Goal: Task Accomplishment & Management: Use online tool/utility

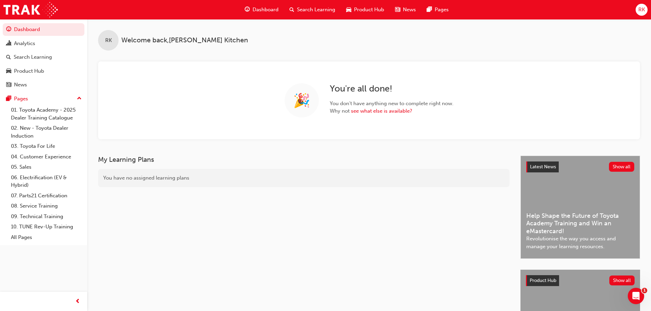
click at [642, 13] on span "RK" at bounding box center [641, 10] width 6 height 8
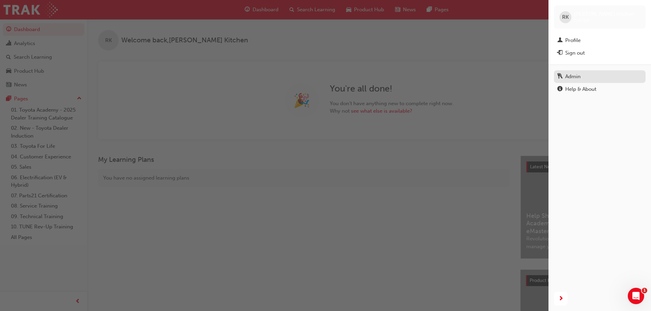
click at [579, 78] on div "Admin" at bounding box center [572, 77] width 15 height 8
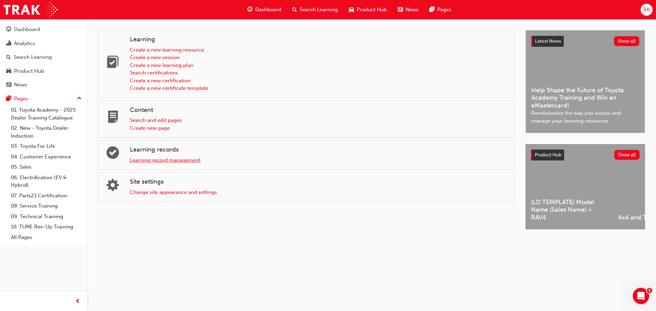
click at [182, 162] on link "Learning record management" at bounding box center [165, 160] width 71 height 6
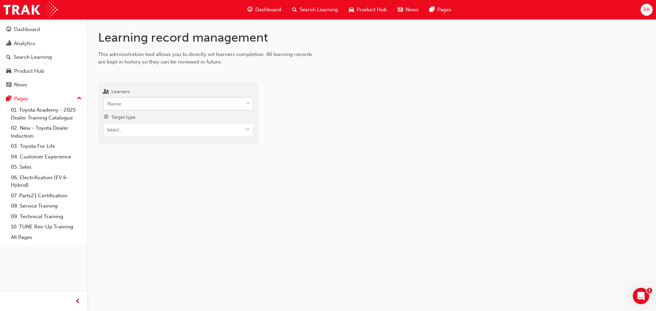
click at [154, 105] on div "Name" at bounding box center [173, 104] width 139 height 12
click at [108, 105] on input "Learners Name" at bounding box center [107, 104] width 1 height 6
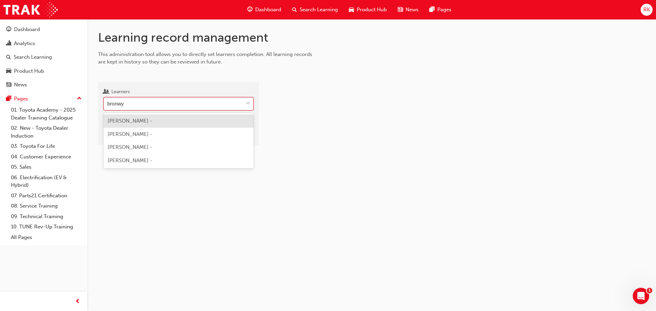
type input "bronwyn"
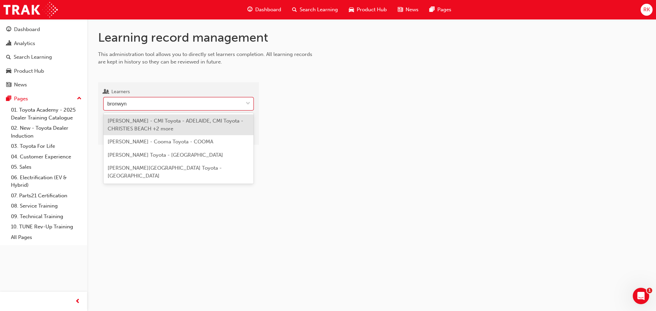
click at [165, 128] on span "[PERSON_NAME] - CMI Toyota - ADELAIDE, CMI Toyota - CHRISTIES BEACH +2 more" at bounding box center [176, 125] width 136 height 14
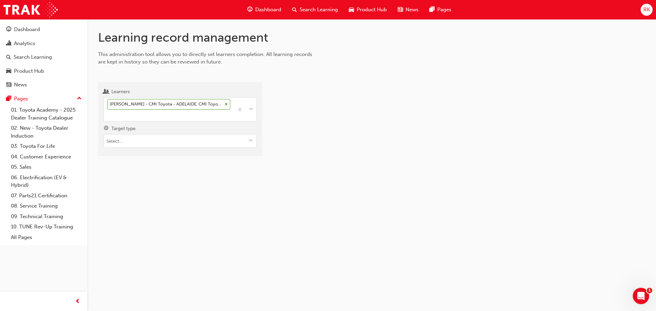
drag, startPoint x: 150, startPoint y: 201, endPoint x: 171, endPoint y: 172, distance: 35.1
click at [151, 200] on div "Learning record management This administration tool allows you to directly set …" at bounding box center [328, 155] width 656 height 311
click at [219, 141] on input "Target type" at bounding box center [180, 141] width 152 height 13
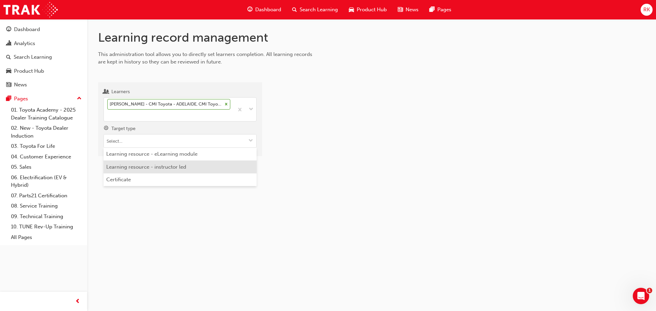
click at [166, 168] on li "Learning resource - instructor led" at bounding box center [180, 167] width 153 height 13
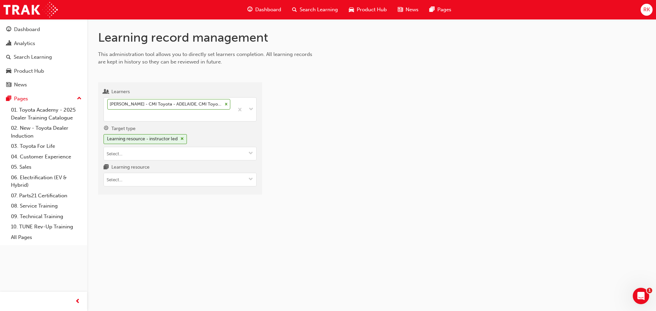
click at [171, 212] on div "Learning record management This administration tool allows you to directly set …" at bounding box center [371, 118] width 569 height 198
click at [162, 185] on input "Learning resource" at bounding box center [180, 179] width 152 height 13
type input "tfl"
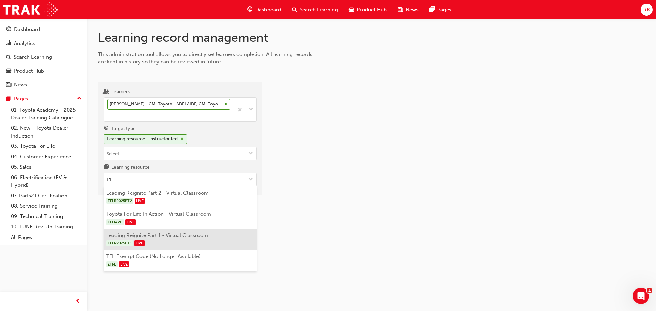
click at [186, 235] on li "Leading Reignite Part 1 - Virtual Classroom TFLR2025PT1 LIVE" at bounding box center [180, 239] width 153 height 21
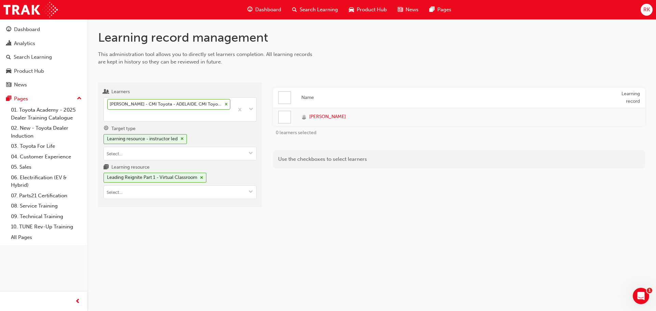
click at [383, 193] on div "Name Learning record [PERSON_NAME] 0 learners selected Use the checkboxes to se…" at bounding box center [459, 148] width 372 height 120
click at [288, 94] on div at bounding box center [285, 97] width 12 height 12
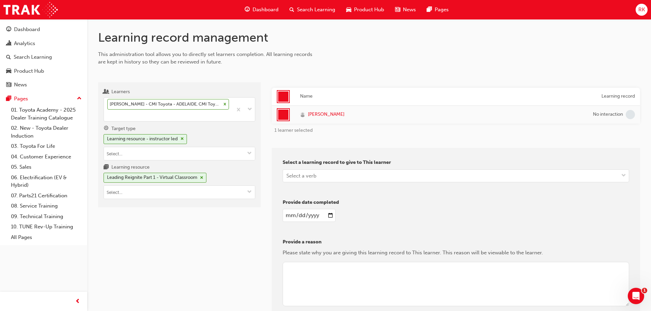
click at [368, 167] on div "Select a learning record to give to This learner Select a verb" at bounding box center [456, 173] width 347 height 29
click at [373, 180] on div "Select a verb" at bounding box center [451, 176] width 336 height 12
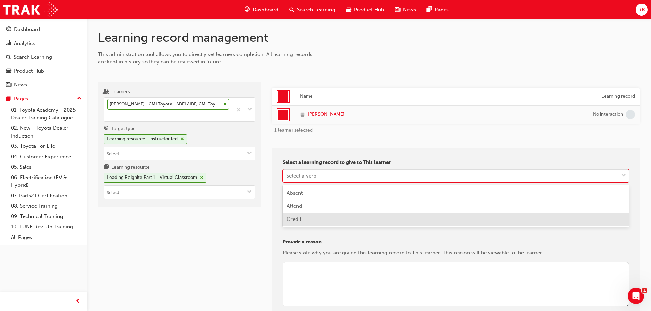
click at [336, 215] on div "Credit" at bounding box center [456, 219] width 347 height 13
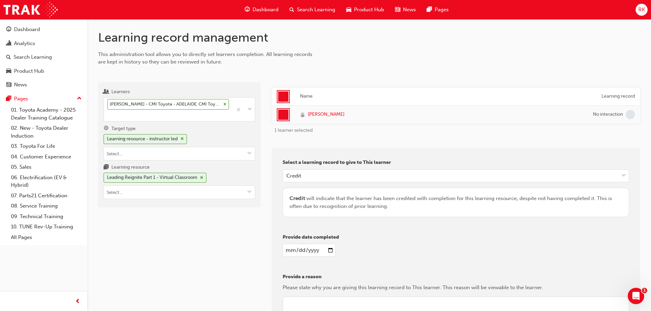
click at [323, 248] on input "date" at bounding box center [309, 250] width 53 height 13
click at [340, 253] on div at bounding box center [456, 250] width 347 height 13
click at [330, 254] on input "date" at bounding box center [309, 250] width 53 height 13
click at [328, 249] on input "date" at bounding box center [309, 250] width 53 height 13
type input "[DATE]"
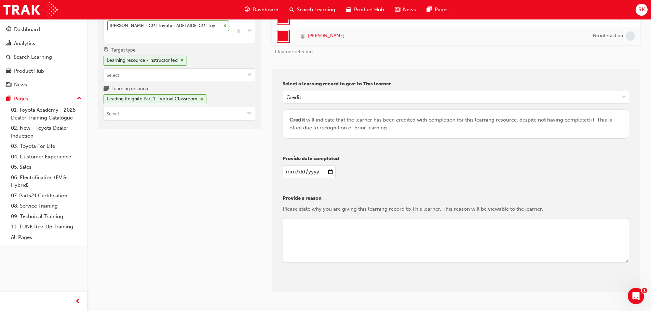
scroll to position [98, 0]
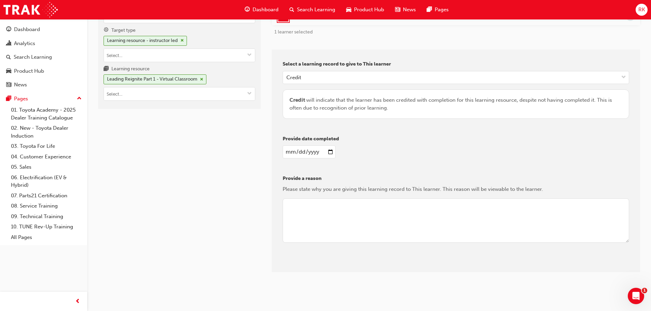
click at [370, 224] on textarea at bounding box center [456, 221] width 347 height 44
drag, startPoint x: 383, startPoint y: 208, endPoint x: 139, endPoint y: 206, distance: 243.3
click at [139, 206] on div "Learners [PERSON_NAME] - CMI Toyota - ADELAIDE, CMI Toyota - CHRISTIES BEACH +2…" at bounding box center [369, 128] width 542 height 311
type textarea "Learner not required to complete. RK."
drag, startPoint x: 394, startPoint y: 272, endPoint x: 331, endPoint y: 276, distance: 63.0
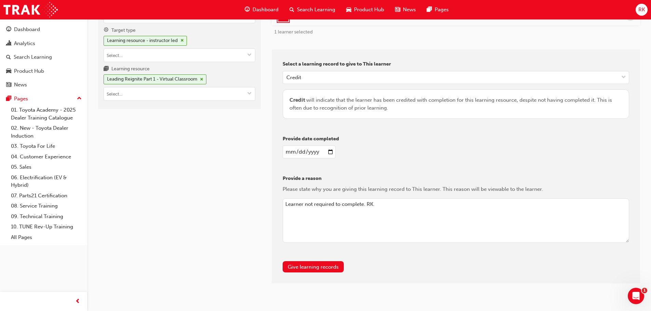
click at [393, 272] on div "Give learning records" at bounding box center [456, 266] width 347 height 11
click at [319, 268] on button "Give learning records" at bounding box center [313, 266] width 61 height 11
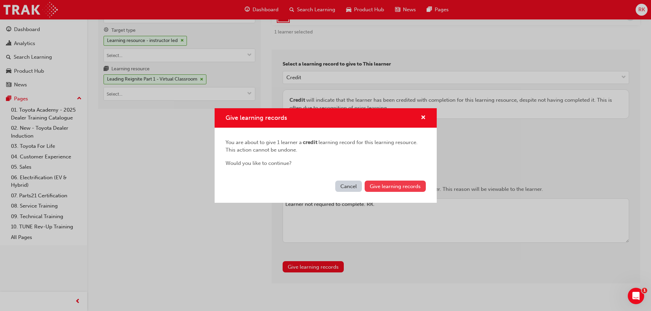
click at [392, 186] on span "Give learning records" at bounding box center [395, 187] width 51 height 6
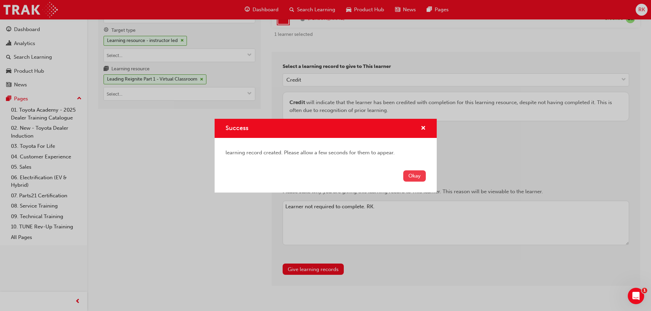
click at [418, 175] on button "Okay" at bounding box center [414, 176] width 23 height 11
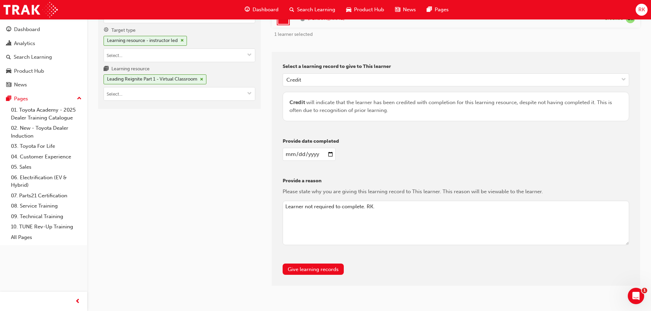
scroll to position [0, 0]
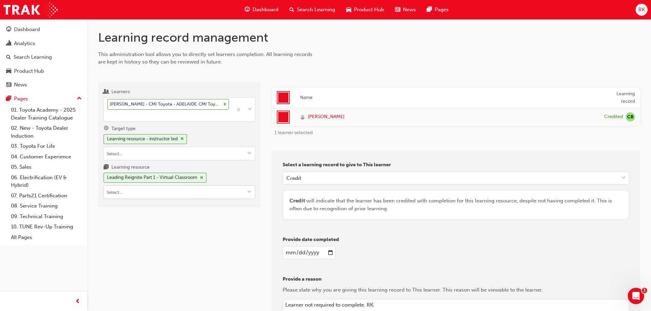
click at [246, 192] on button "Learning resource Leading Reignite Part 1 - Virtual Classroom" at bounding box center [249, 192] width 11 height 13
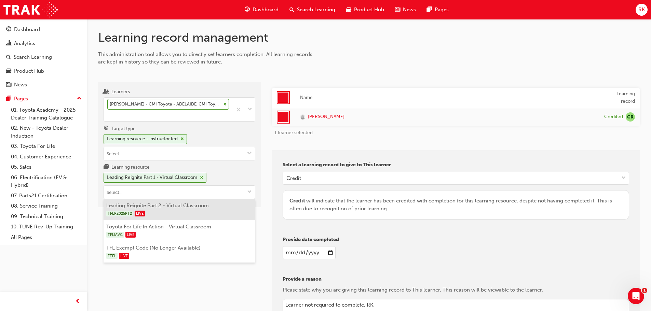
click at [173, 216] on div "TFLR2025PT2 LIVE" at bounding box center [179, 213] width 147 height 9
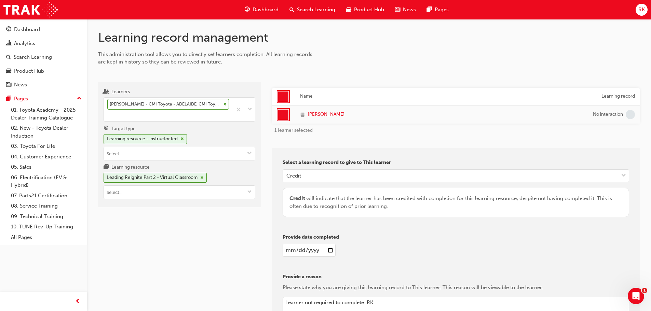
click at [461, 241] on p "Provide date completed" at bounding box center [456, 238] width 347 height 8
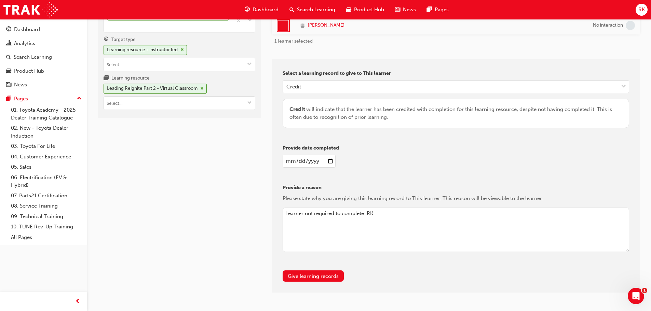
scroll to position [103, 0]
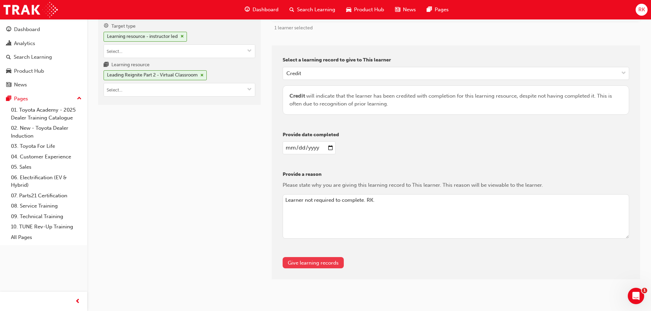
click at [323, 261] on button "Give learning records" at bounding box center [313, 262] width 61 height 11
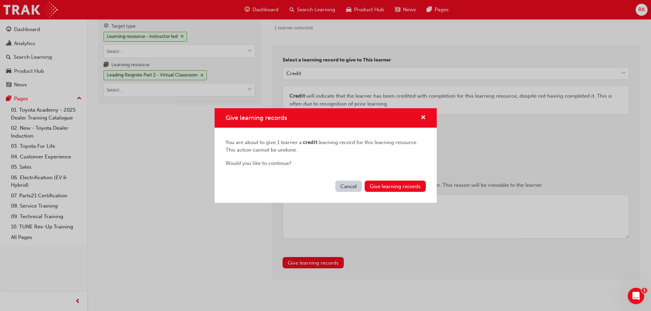
click at [425, 193] on div "Cancel Give learning records" at bounding box center [326, 190] width 222 height 25
click at [420, 187] on span "Give learning records" at bounding box center [395, 187] width 51 height 6
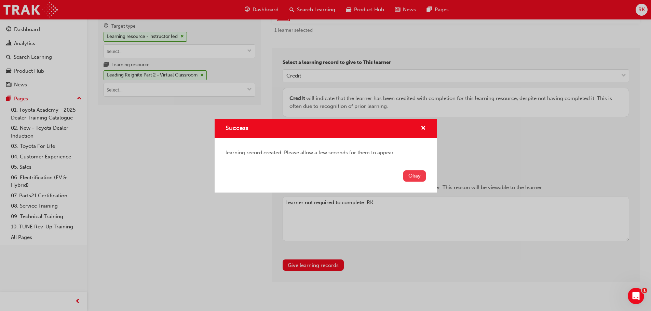
click at [417, 173] on button "Okay" at bounding box center [414, 176] width 23 height 11
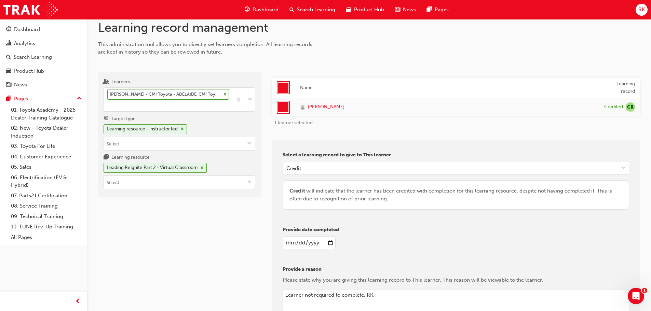
scroll to position [0, 0]
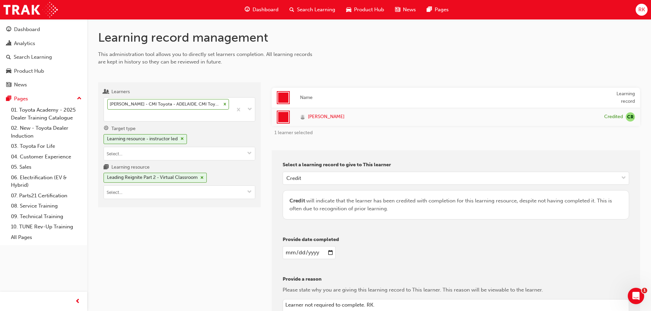
drag, startPoint x: 340, startPoint y: 116, endPoint x: 494, endPoint y: 239, distance: 196.7
click at [494, 239] on p "Provide date completed" at bounding box center [456, 240] width 347 height 8
click at [182, 241] on div "Learners [PERSON_NAME] - CMI Toyota - ADELAIDE, CMI Toyota - CHRISTIES BEACH +2…" at bounding box center [179, 233] width 163 height 302
